Goal: Complete application form: Complete application form

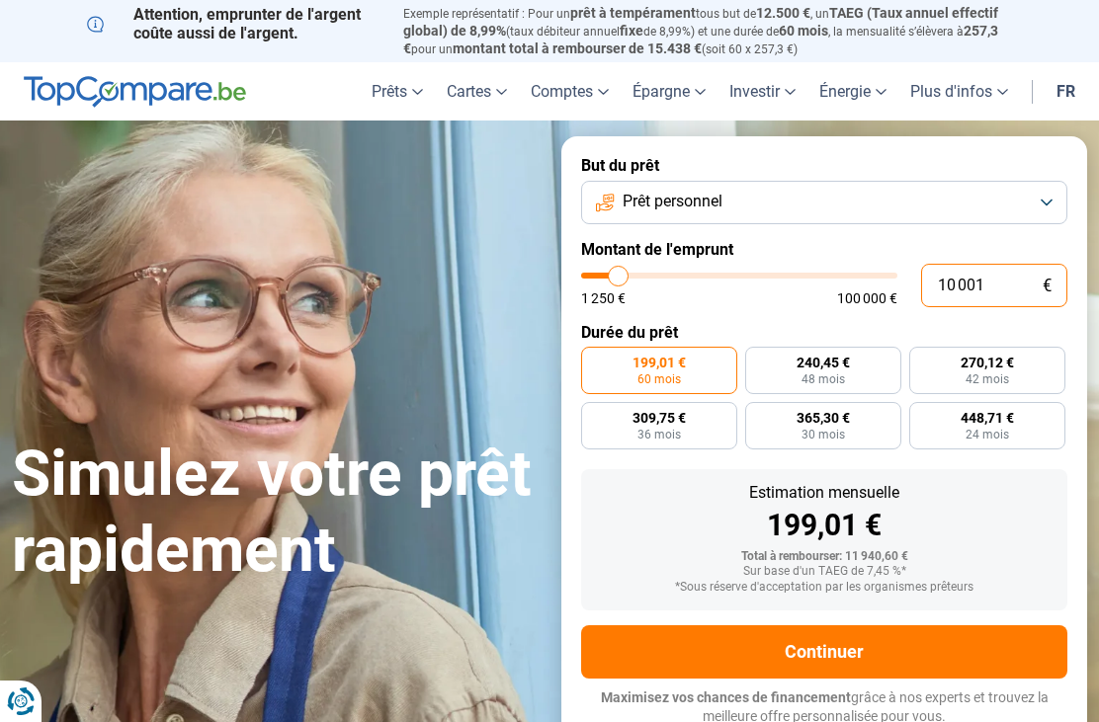
click at [1017, 284] on input "10 001" at bounding box center [994, 285] width 146 height 43
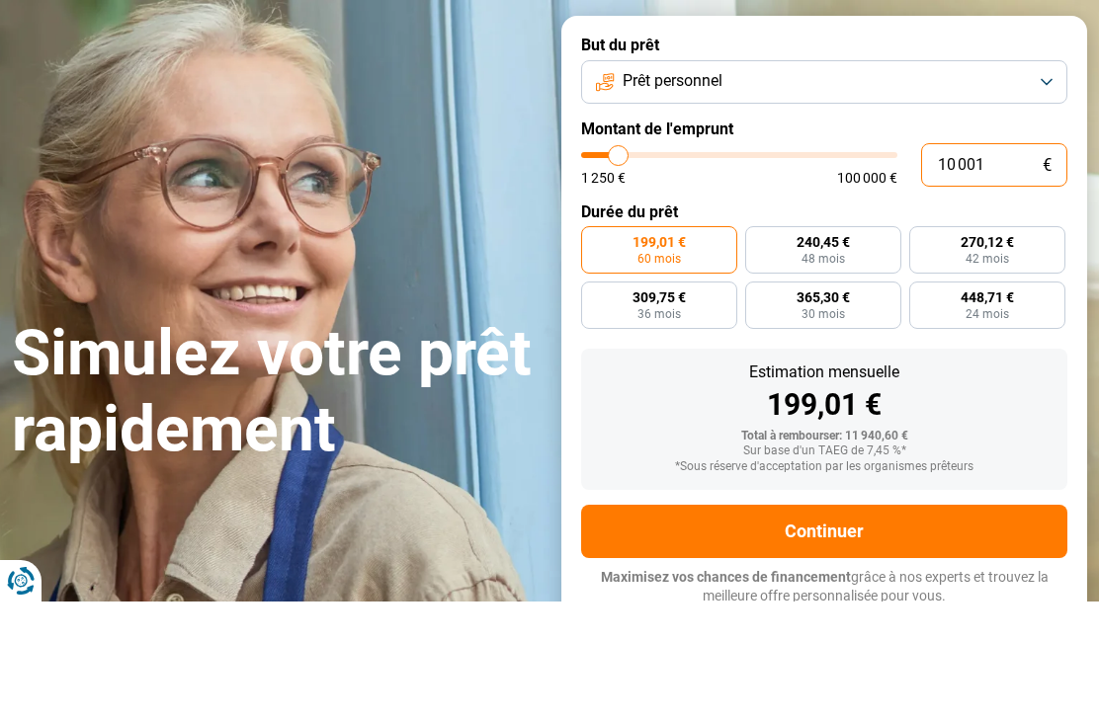
type input "1 000"
type input "1250"
type input "100"
type input "1250"
type input "10"
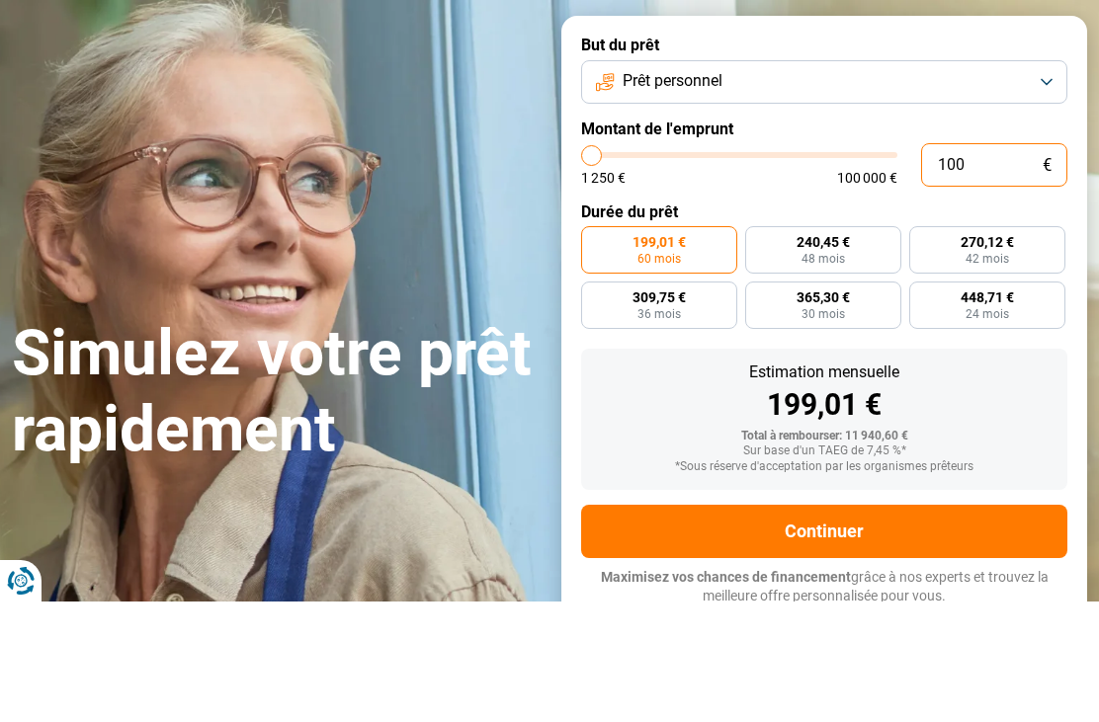
type input "1250"
type input "1"
type input "1250"
type input "19"
type input "1250"
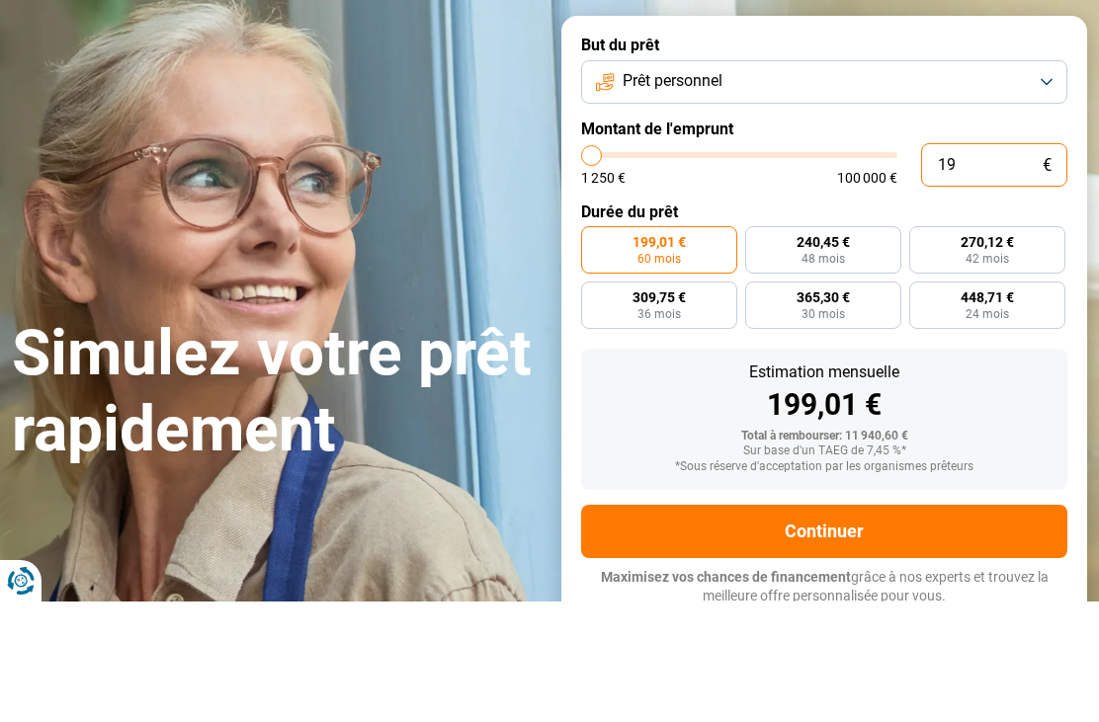
type input "190"
type input "1250"
type input "1 900"
type input "2000"
type input "19 000"
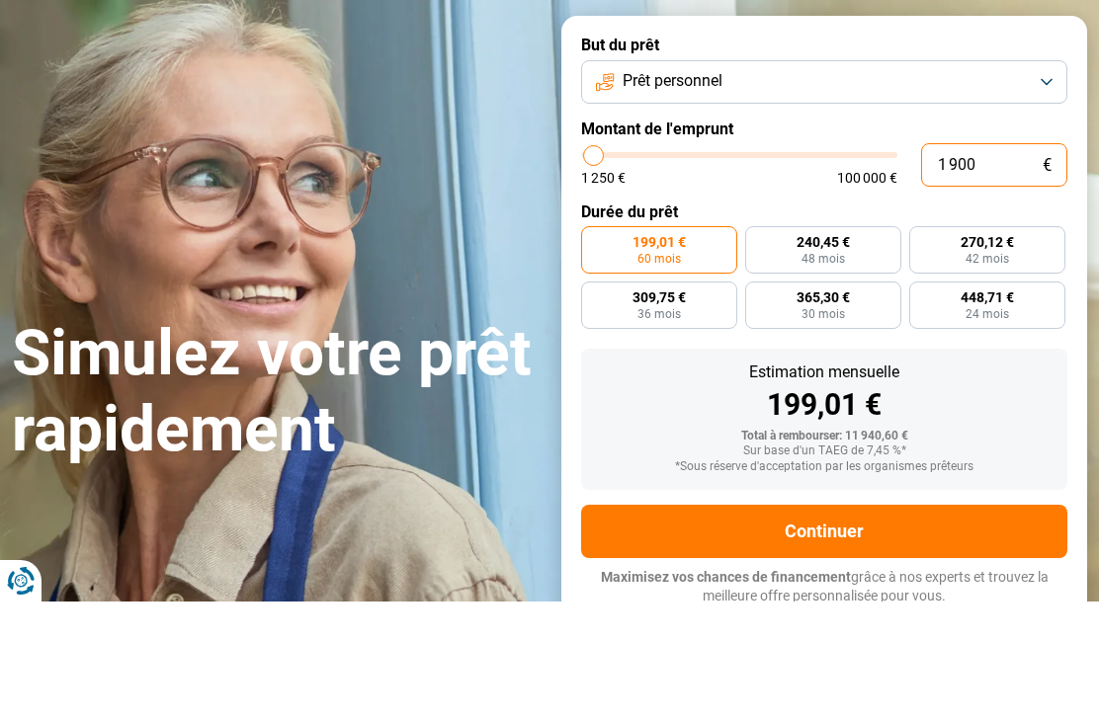
type input "19000"
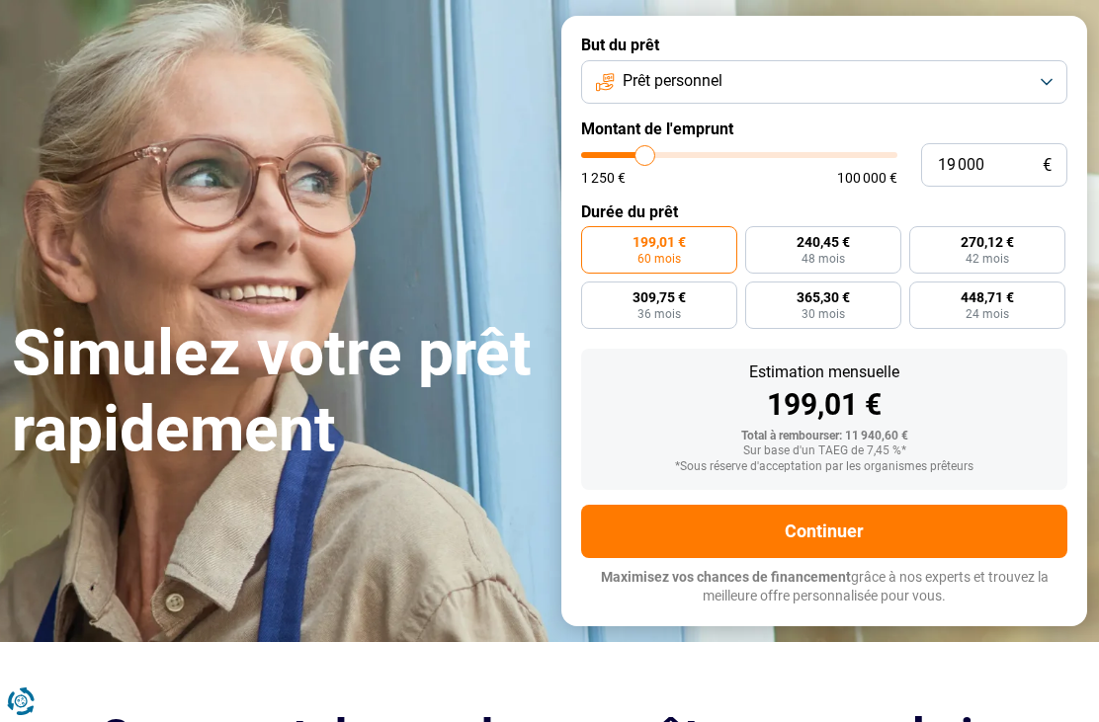
radio input "false"
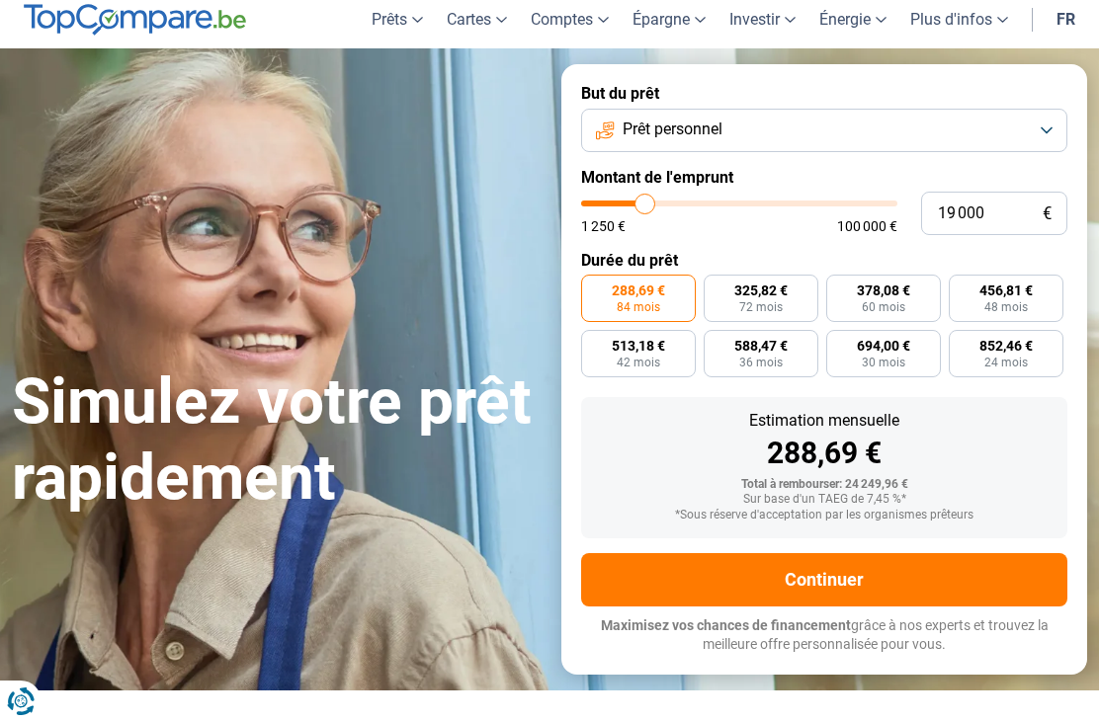
scroll to position [0, 0]
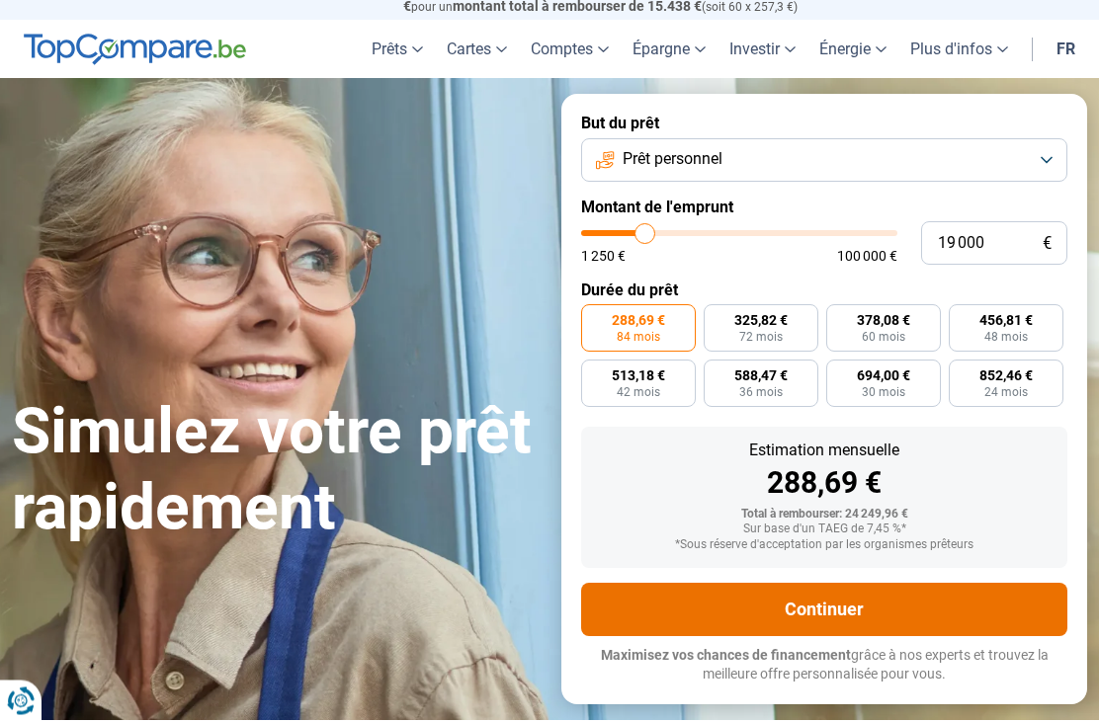
click at [909, 597] on button "Continuer" at bounding box center [824, 610] width 486 height 53
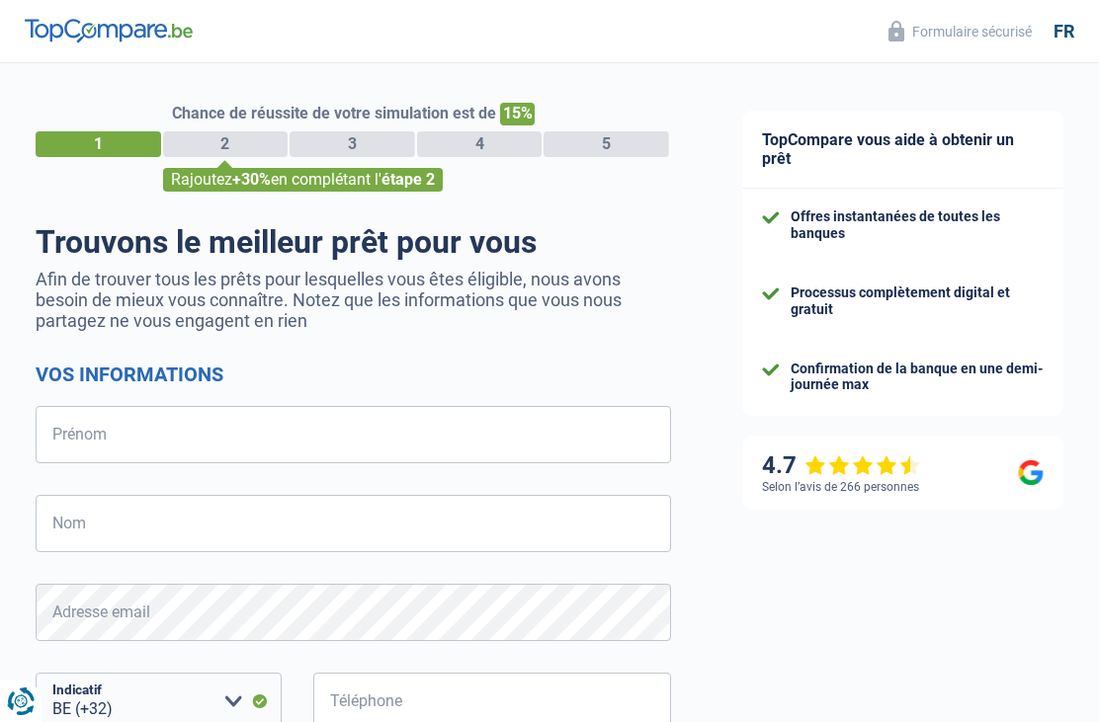
select select "32"
